Goal: Browse casually

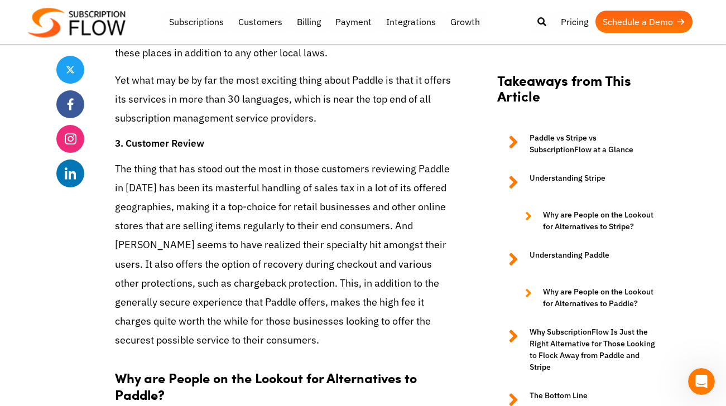
scroll to position [3566, 0]
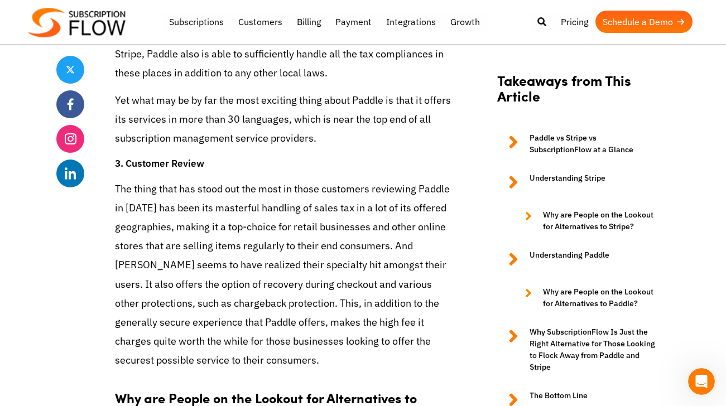
click at [63, 17] on img at bounding box center [77, 23] width 98 height 30
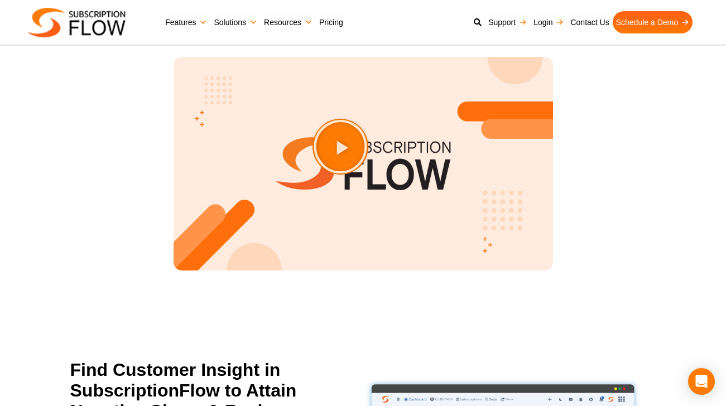
scroll to position [1603, 0]
